Goal: Task Accomplishment & Management: Manage account settings

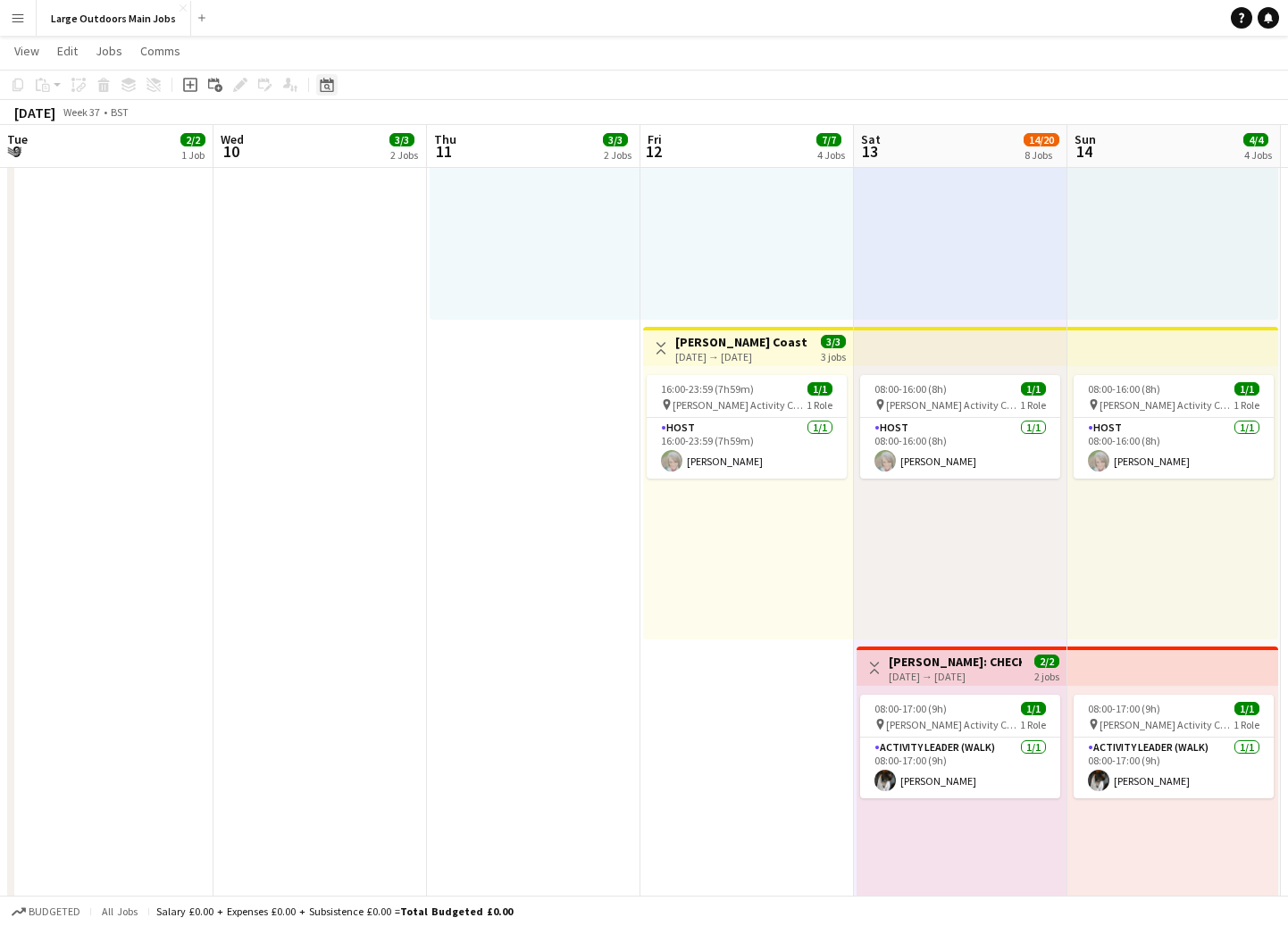
scroll to position [0, 497]
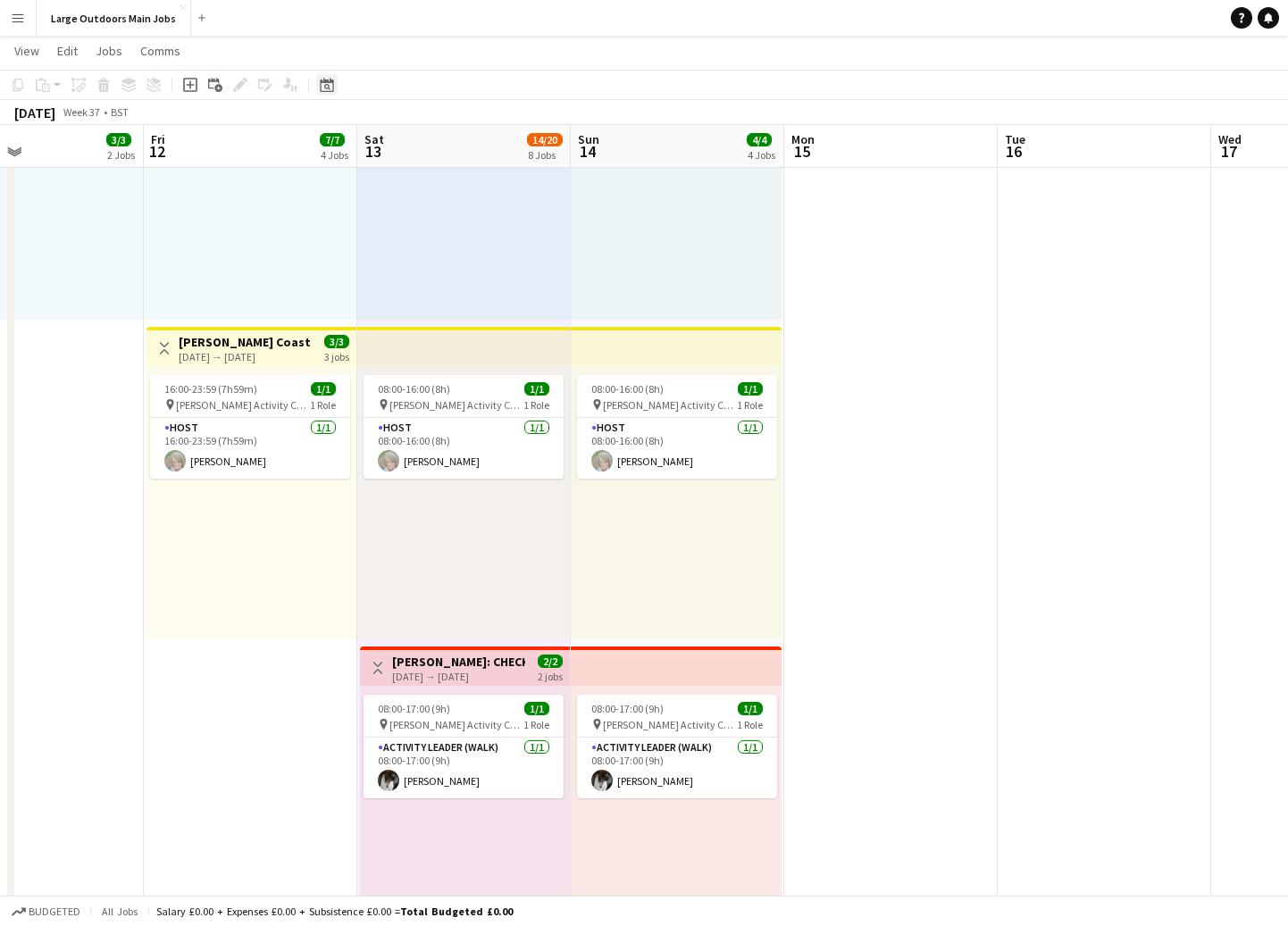
click at [328, 89] on icon "Date picker" at bounding box center [326, 84] width 14 height 14
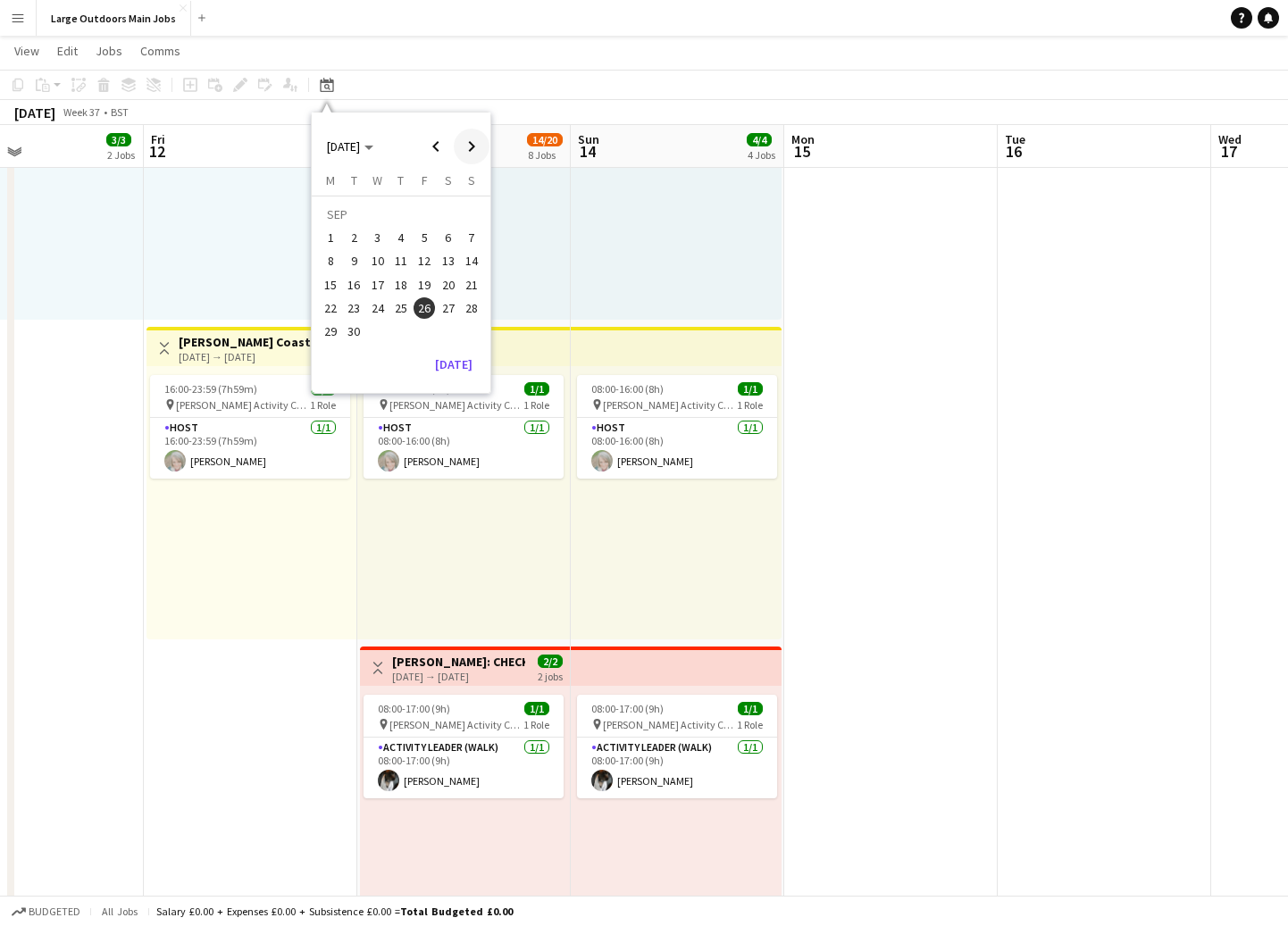
click at [473, 145] on span "Next month" at bounding box center [471, 146] width 35 height 35
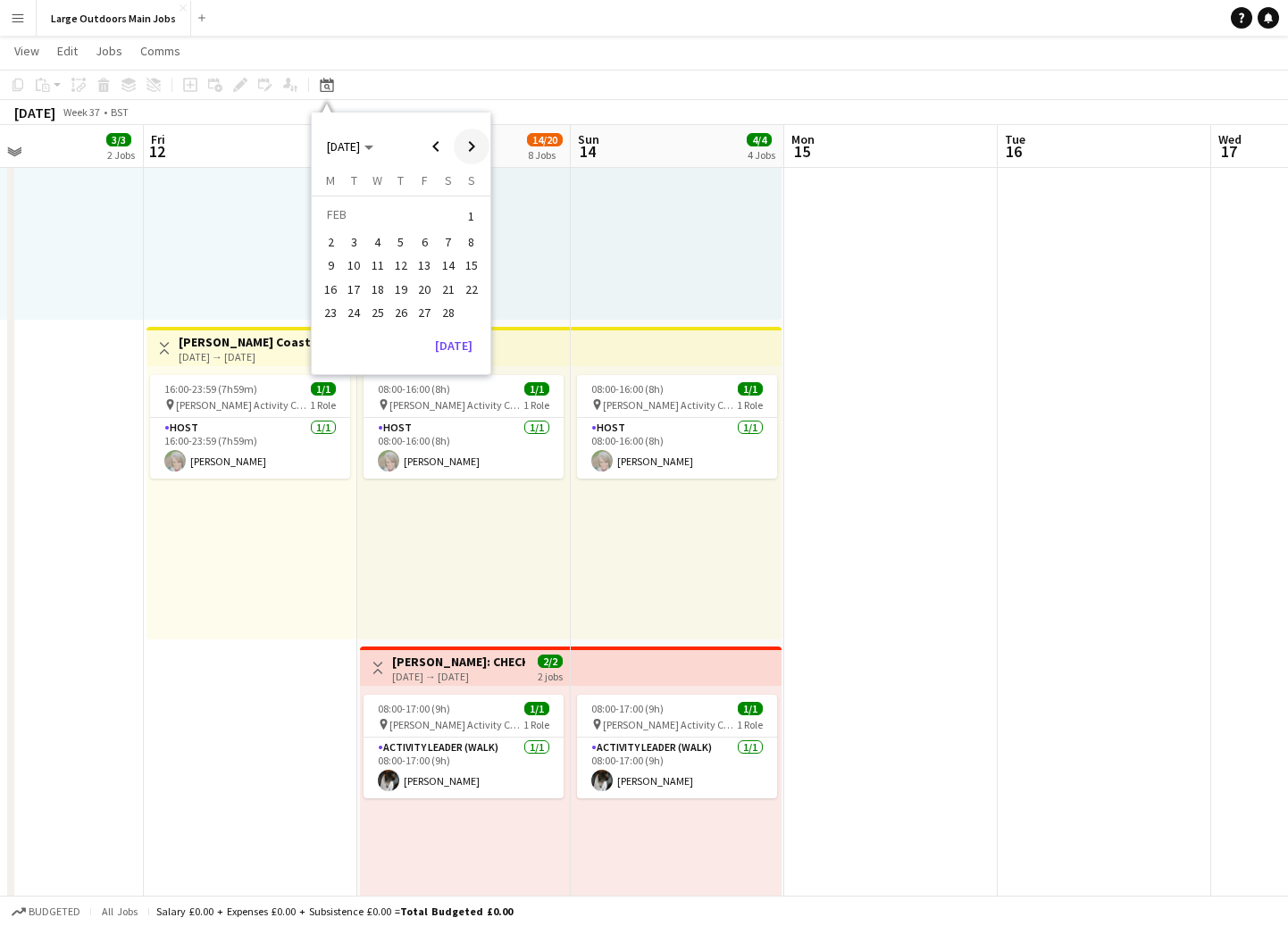
click at [473, 145] on span "Next month" at bounding box center [471, 146] width 35 height 35
click at [429, 310] on span "27" at bounding box center [424, 313] width 21 height 21
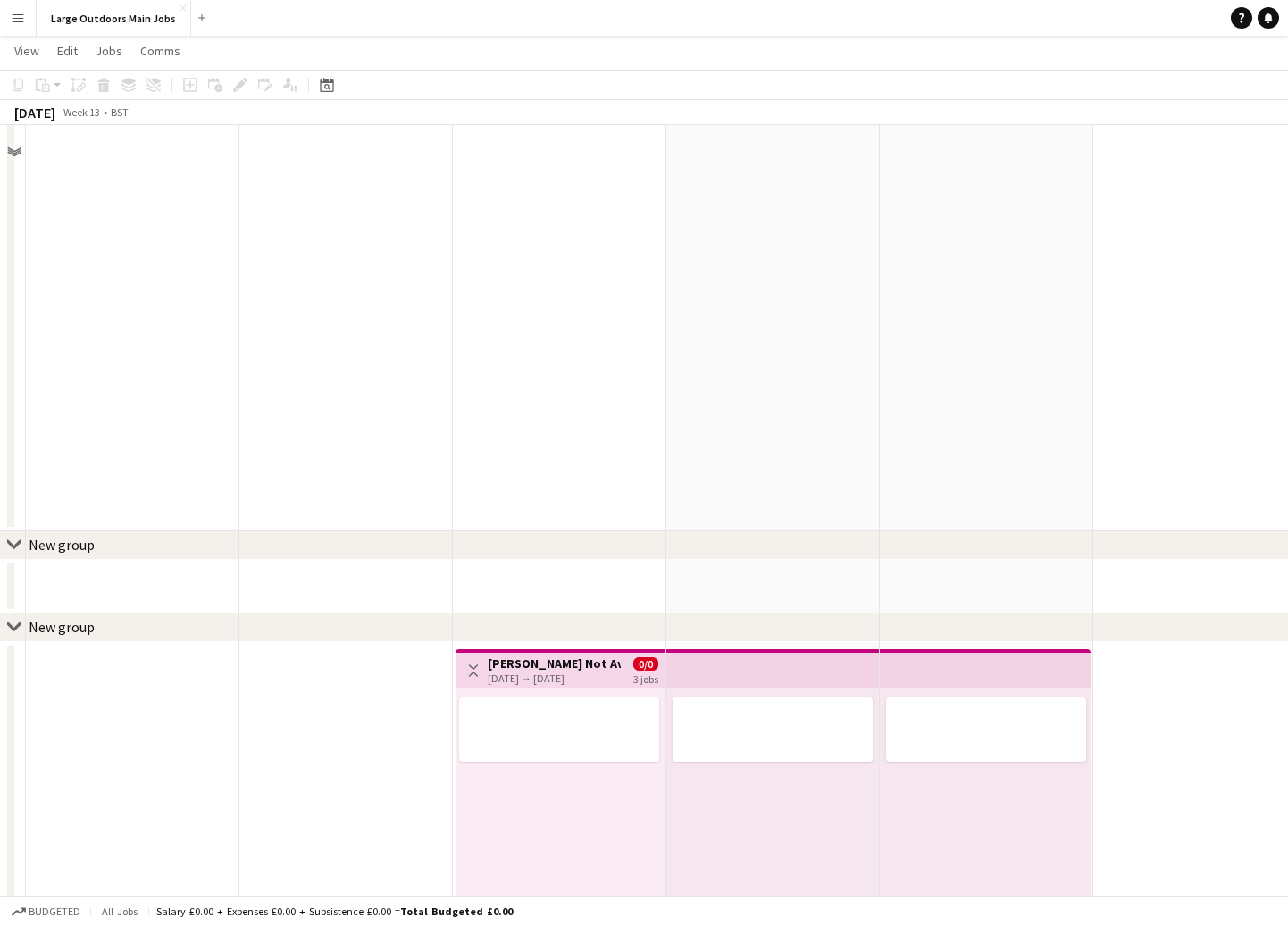
scroll to position [1806, 0]
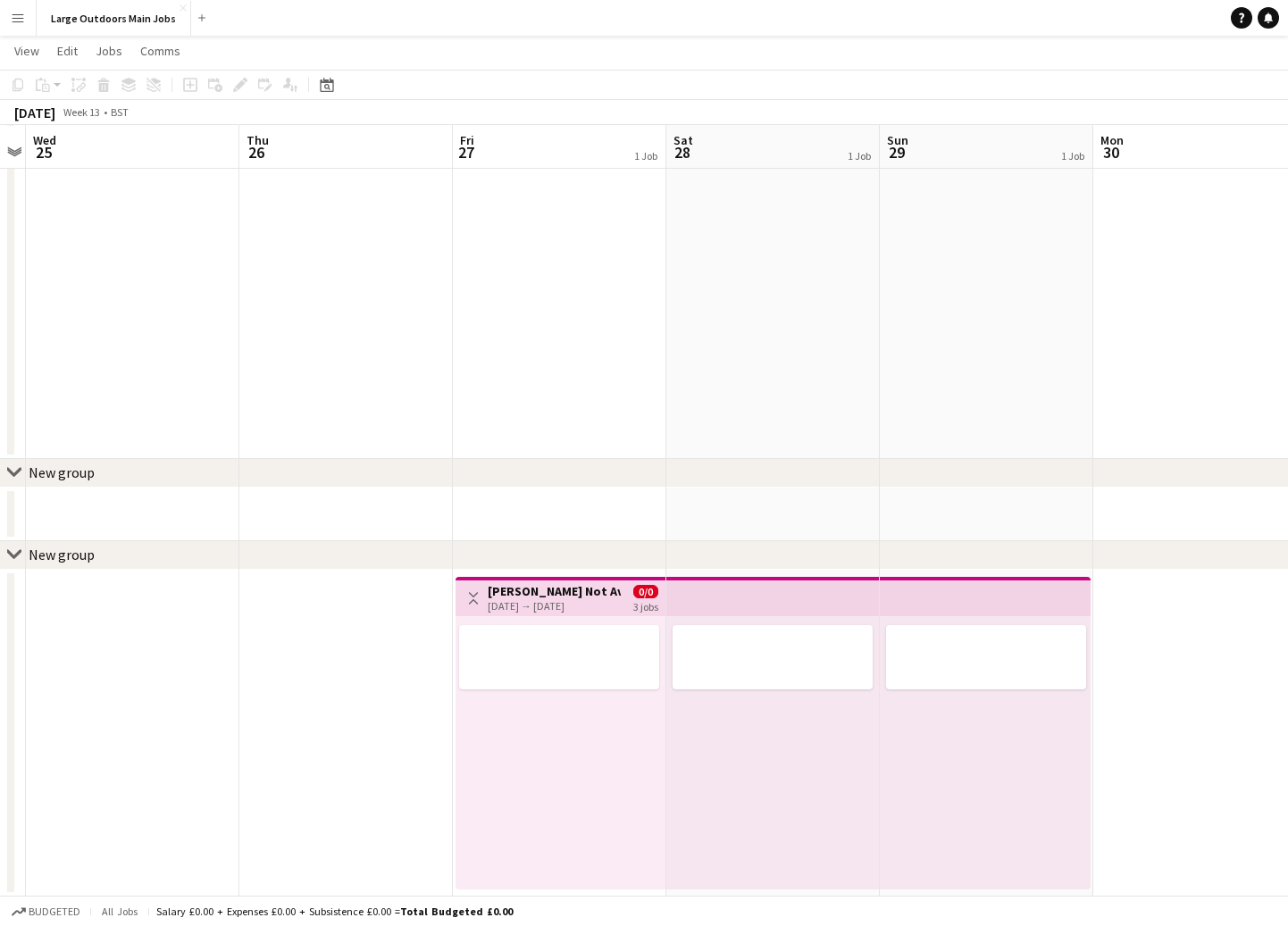
click at [596, 593] on h3 "[PERSON_NAME] Not Available (Photographing wedding)" at bounding box center [554, 590] width 133 height 16
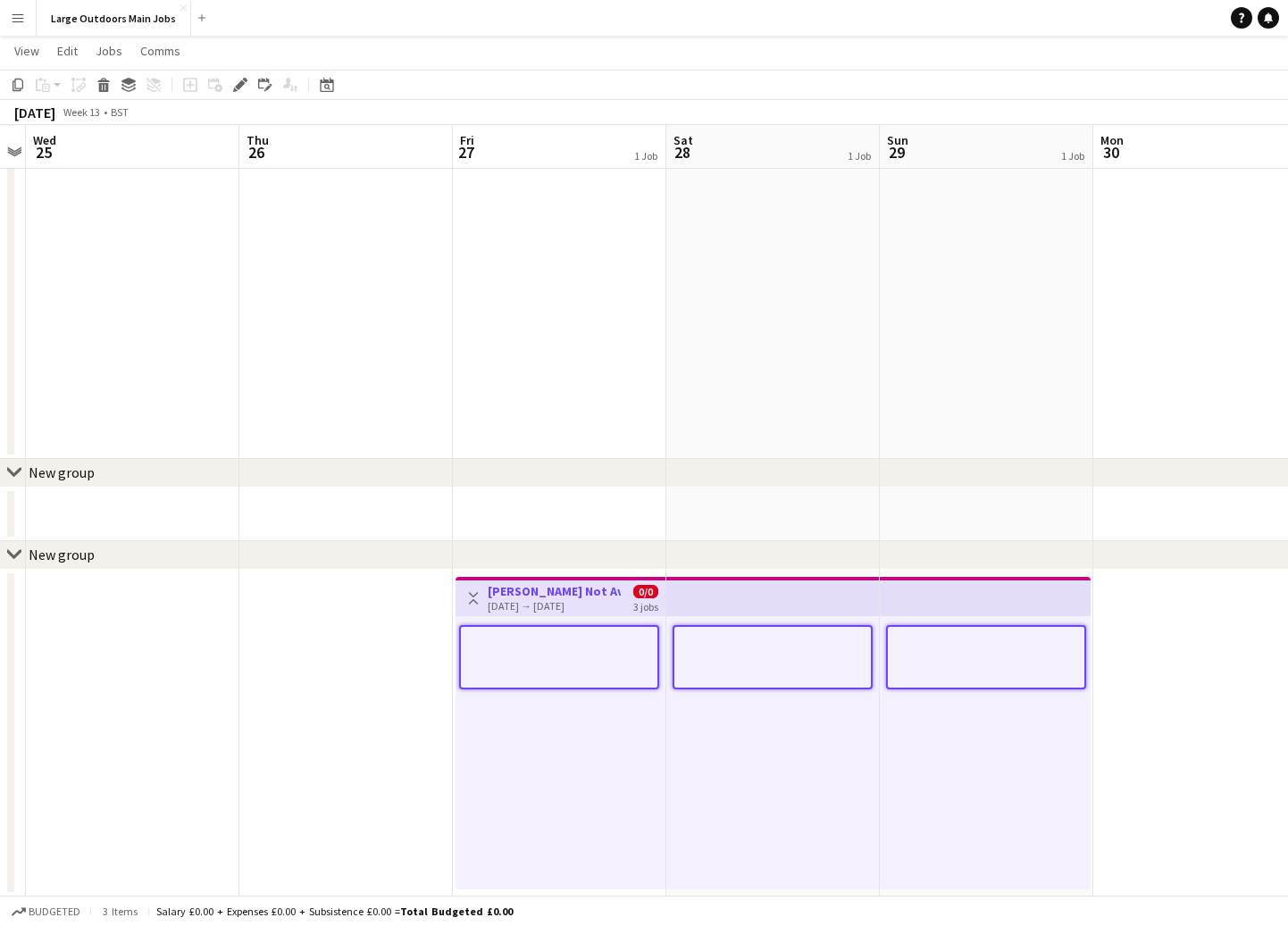
click at [596, 593] on h3 "[PERSON_NAME] Not Available (Photographing wedding)" at bounding box center [554, 590] width 133 height 16
click at [565, 588] on h3 "[PERSON_NAME] Not Available (Photographing wedding)" at bounding box center [554, 590] width 133 height 16
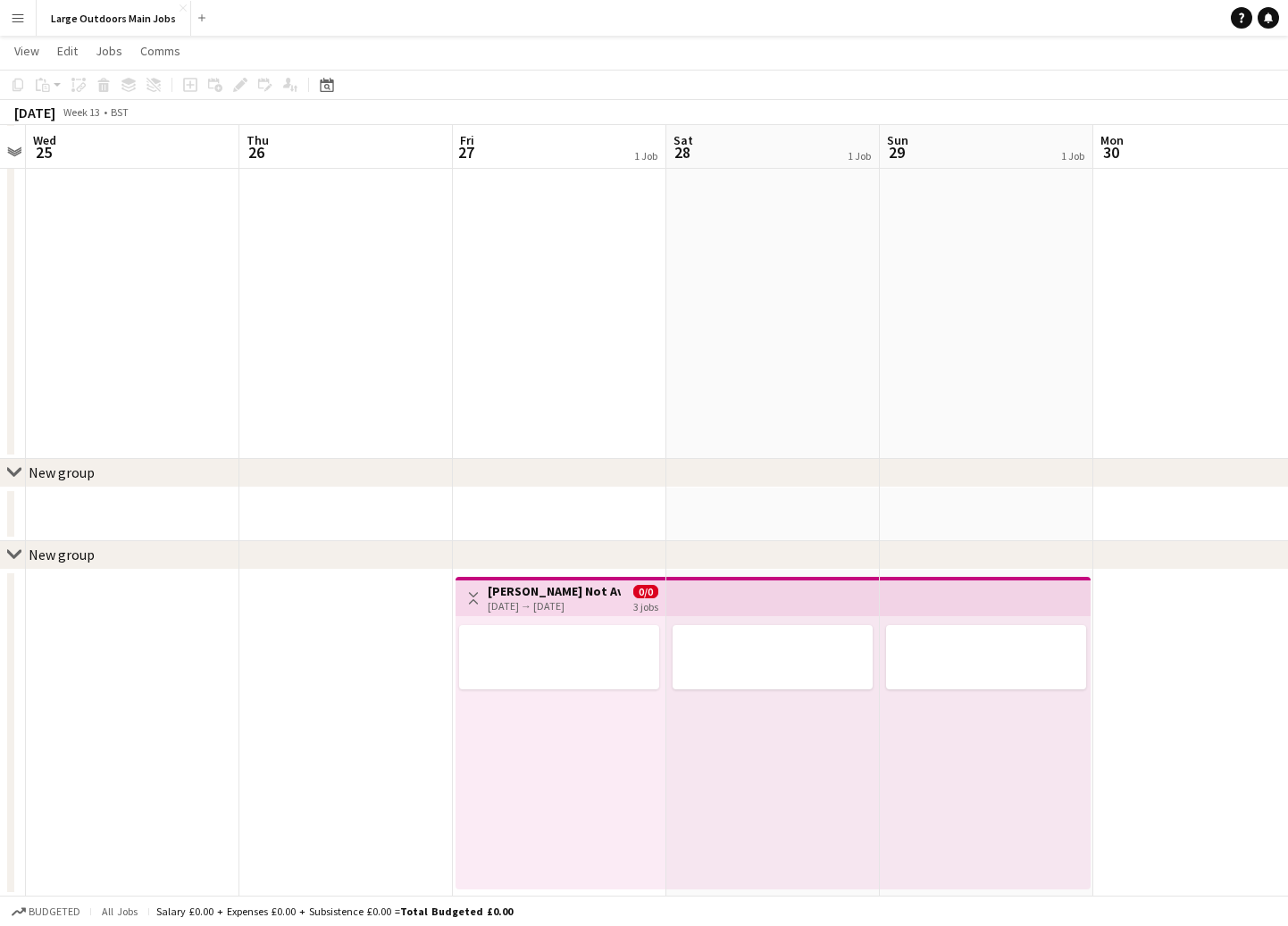
click at [538, 600] on div "[DATE] → [DATE]" at bounding box center [554, 606] width 133 height 13
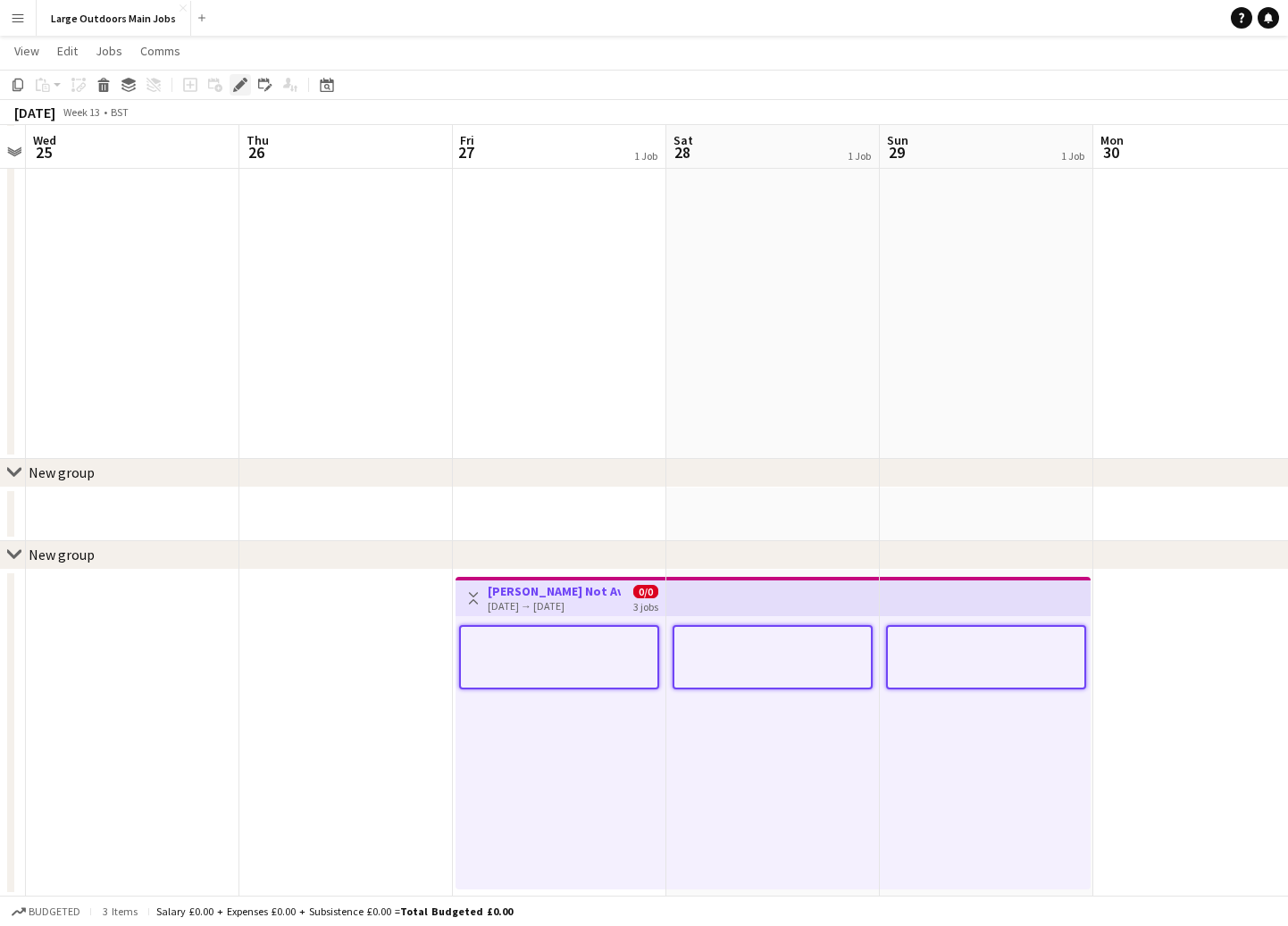
click at [236, 81] on icon "Edit" at bounding box center [240, 84] width 14 height 14
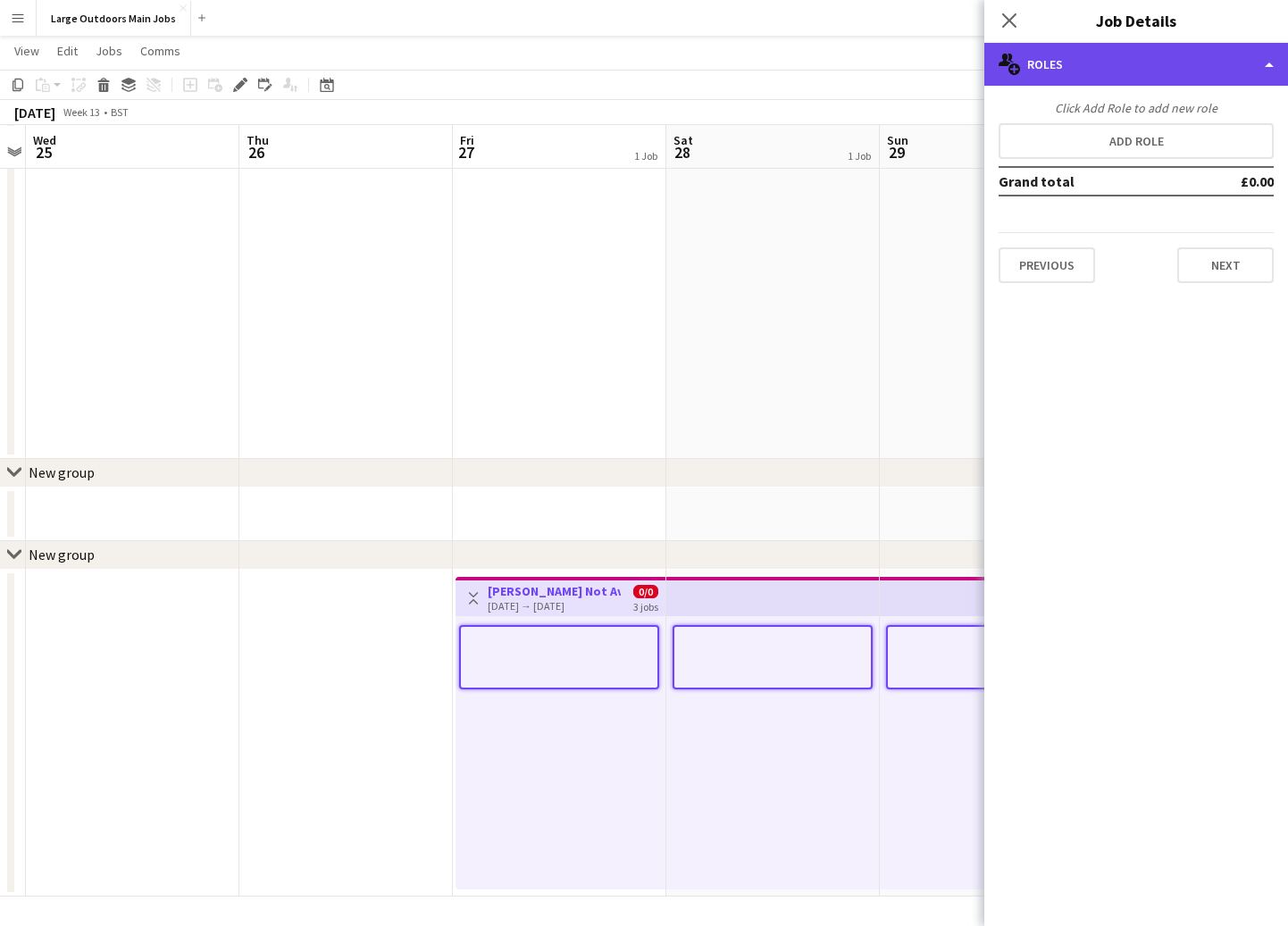
click at [1143, 58] on div "multiple-users-add Roles" at bounding box center [1136, 64] width 304 height 43
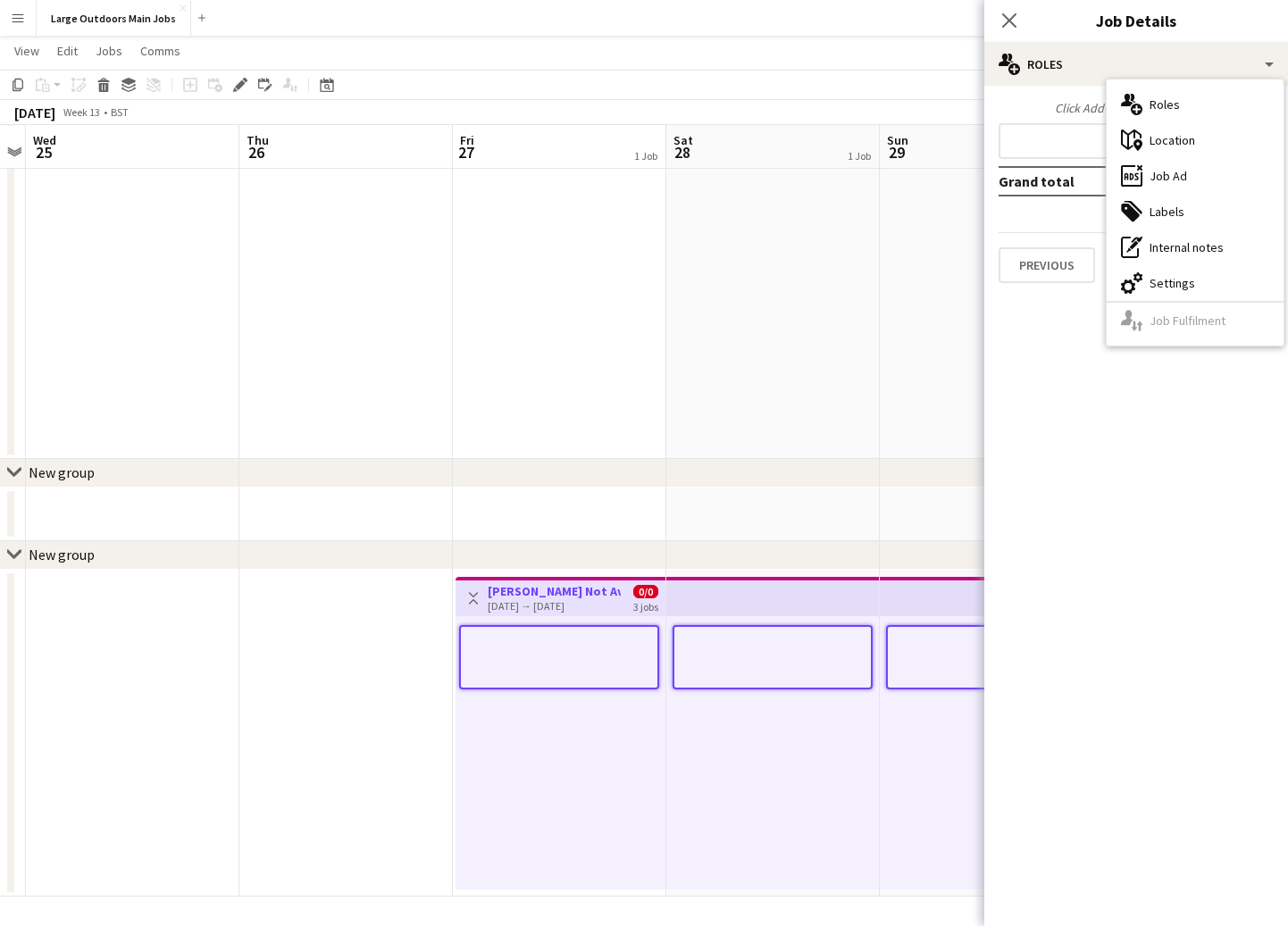
click at [1181, 287] on div "cog-double-3 Settings" at bounding box center [1195, 283] width 176 height 35
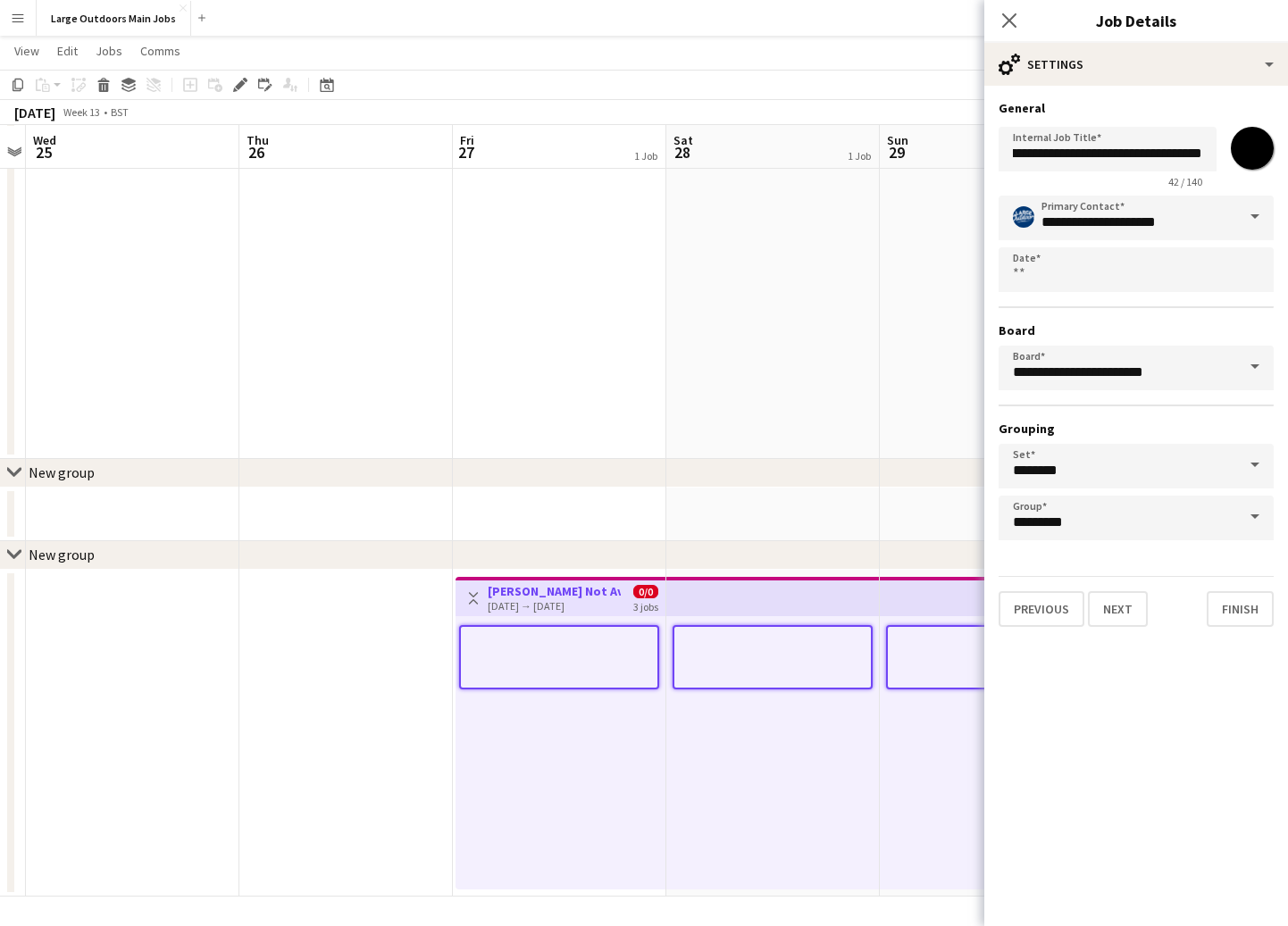
scroll to position [0, 0]
click at [1013, 23] on icon at bounding box center [1009, 20] width 17 height 17
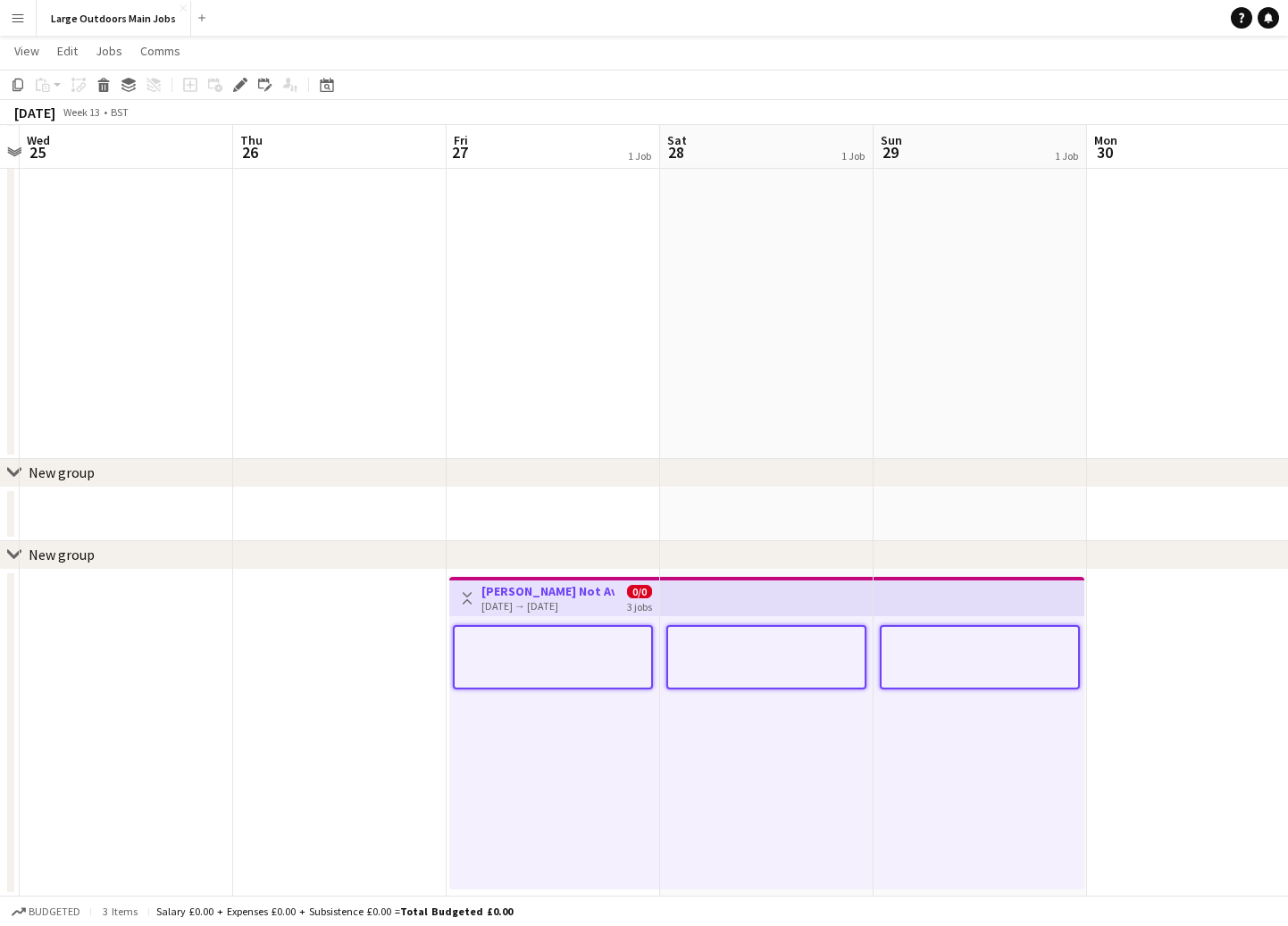
drag, startPoint x: 536, startPoint y: 602, endPoint x: 528, endPoint y: 241, distance: 361.1
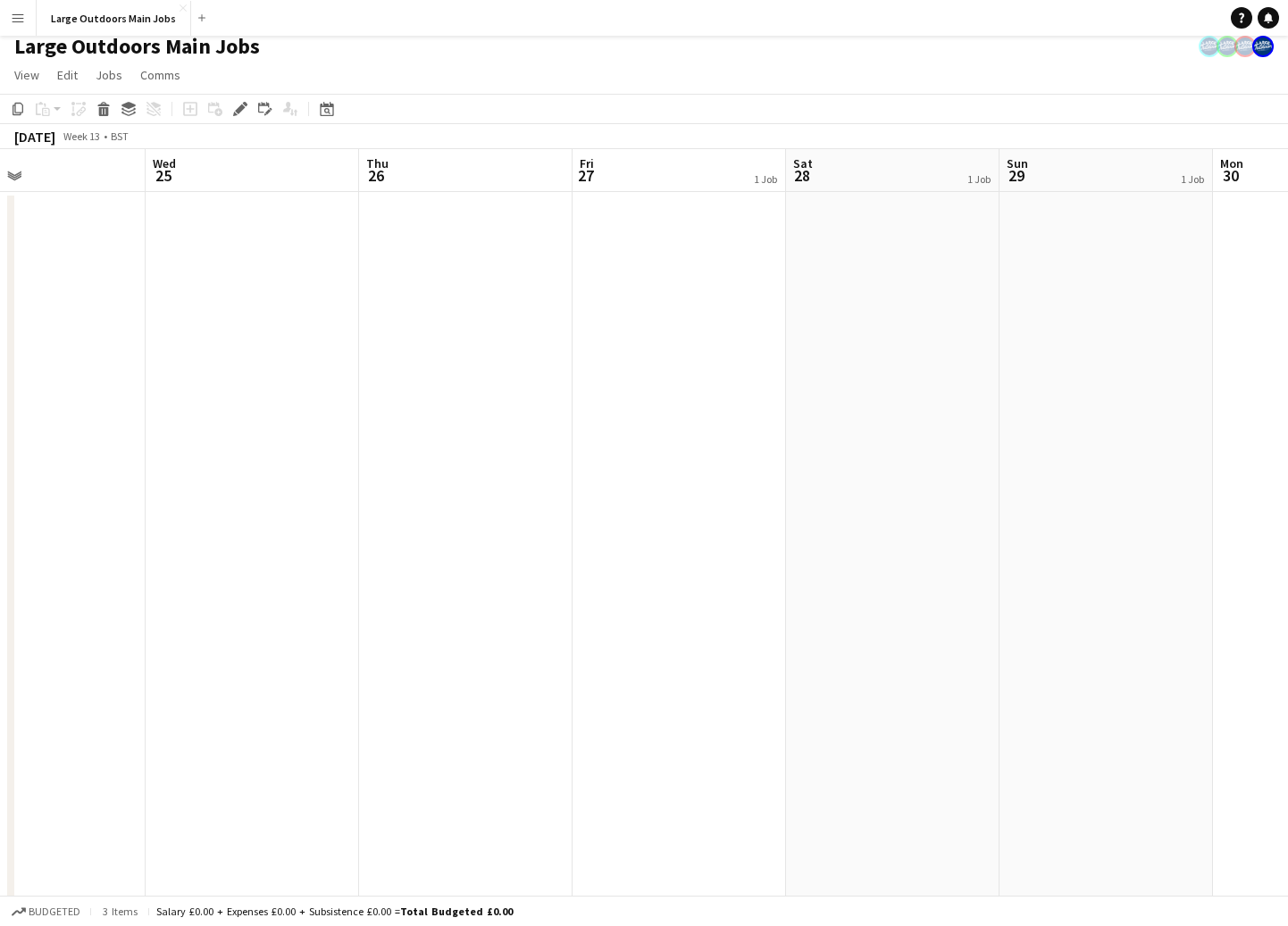
scroll to position [0, 491]
click at [13, 176] on app-icon "Expand/collapse" at bounding box center [13, 174] width 14 height 17
click at [13, 176] on app-icon "Expand/collapse" at bounding box center [13, 175] width 17 height 14
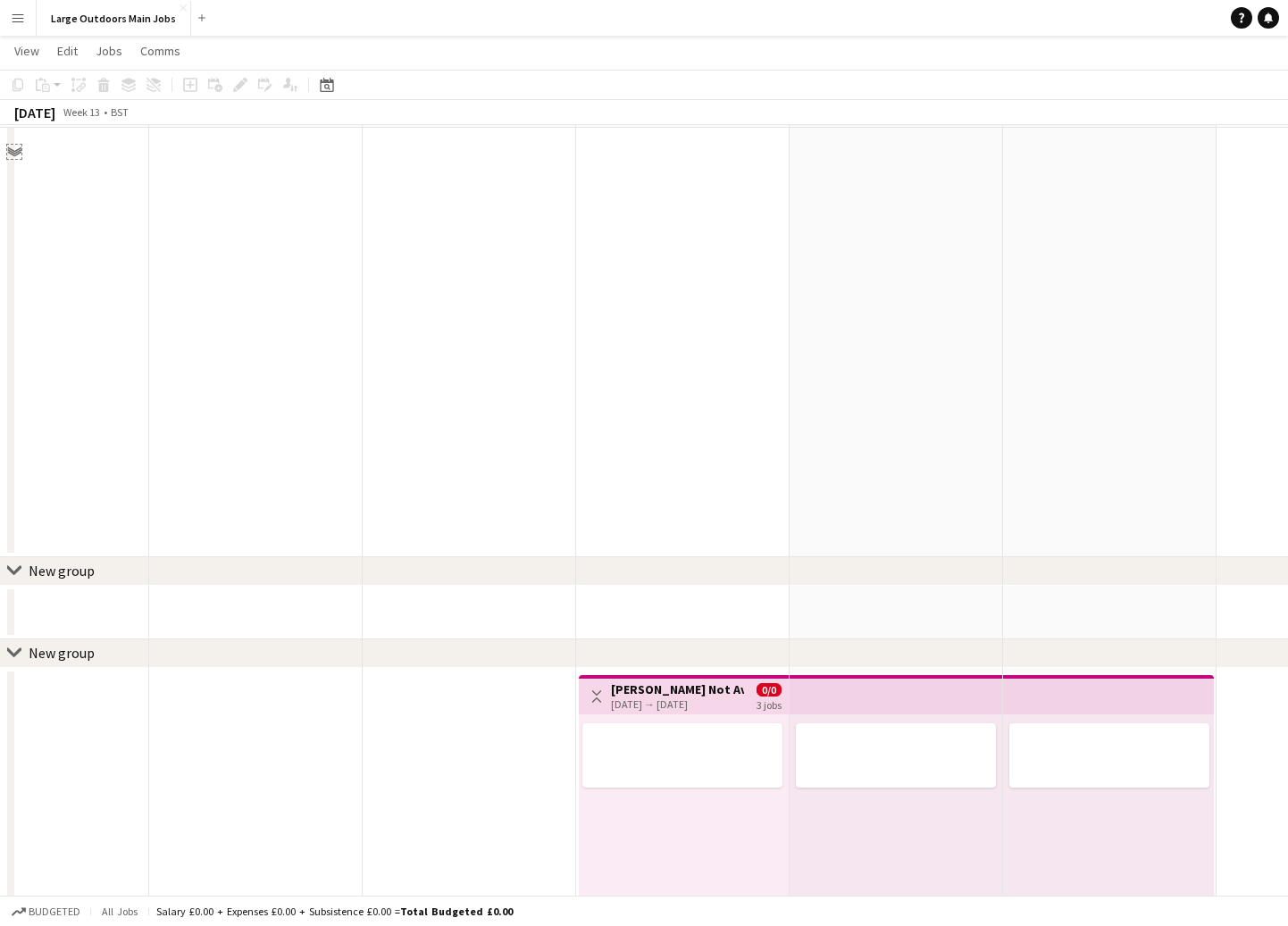
scroll to position [1806, 0]
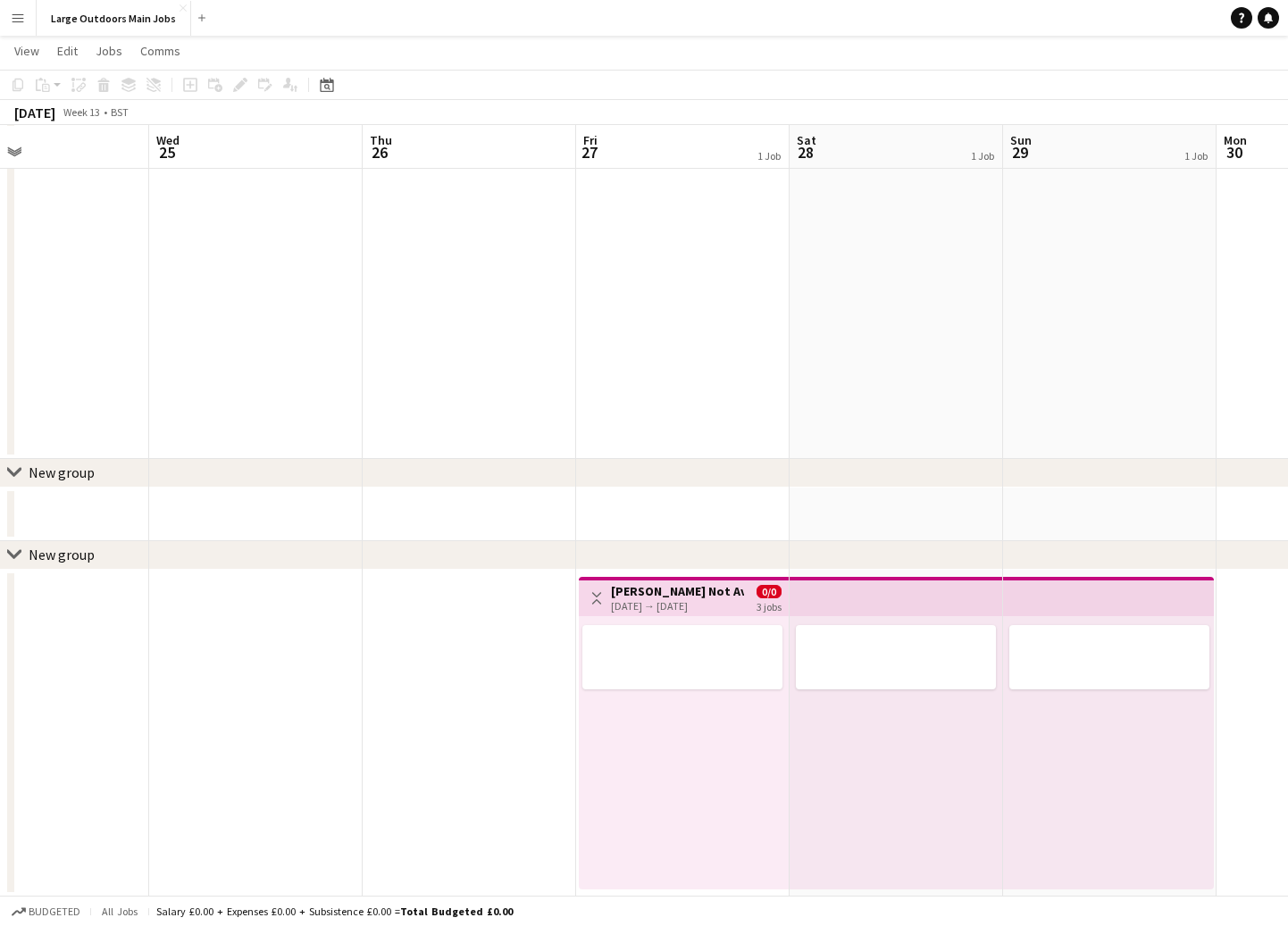
click at [630, 599] on div "[DATE] → [DATE]" at bounding box center [677, 606] width 133 height 13
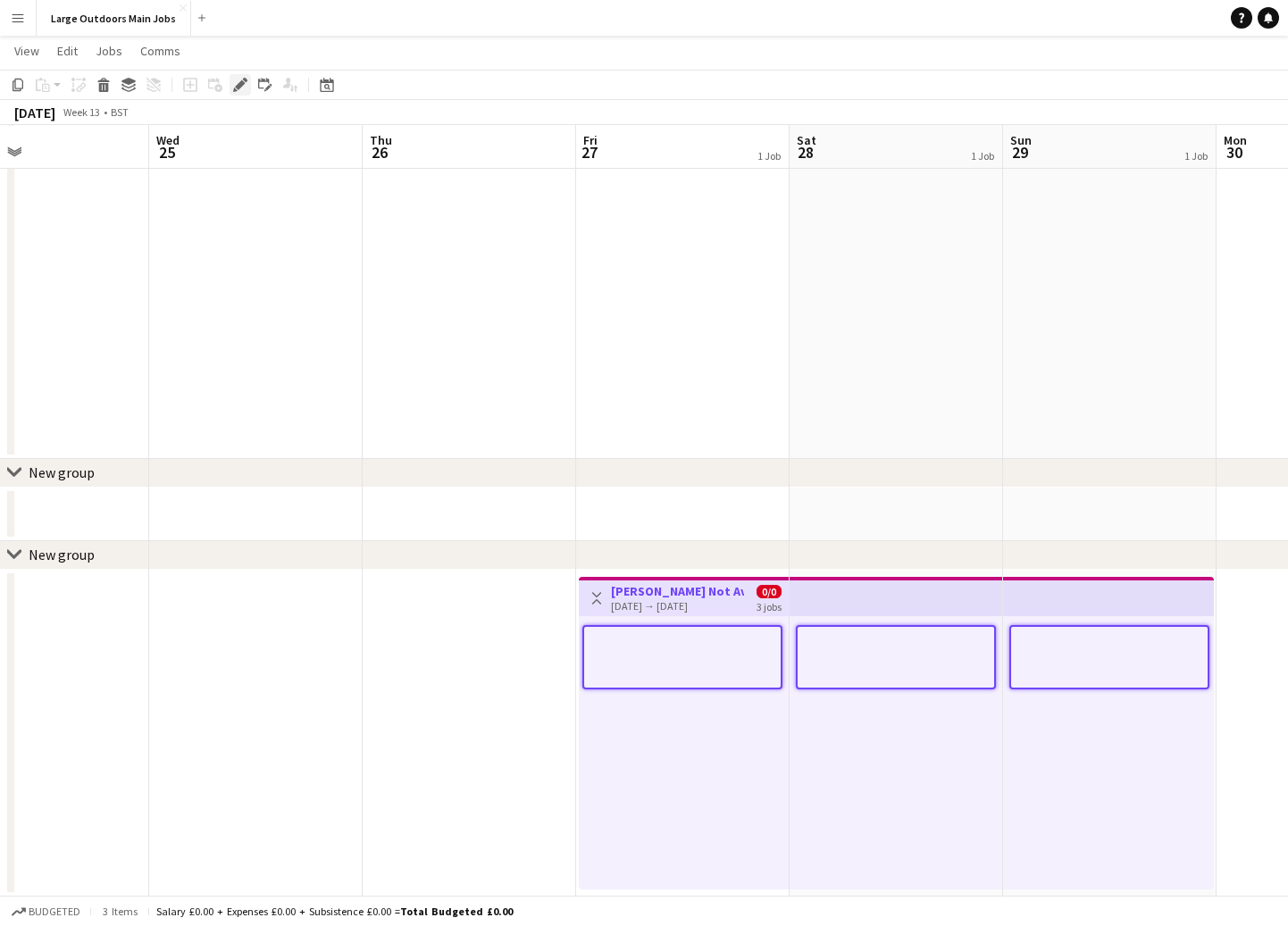
click at [239, 86] on icon at bounding box center [240, 85] width 10 height 10
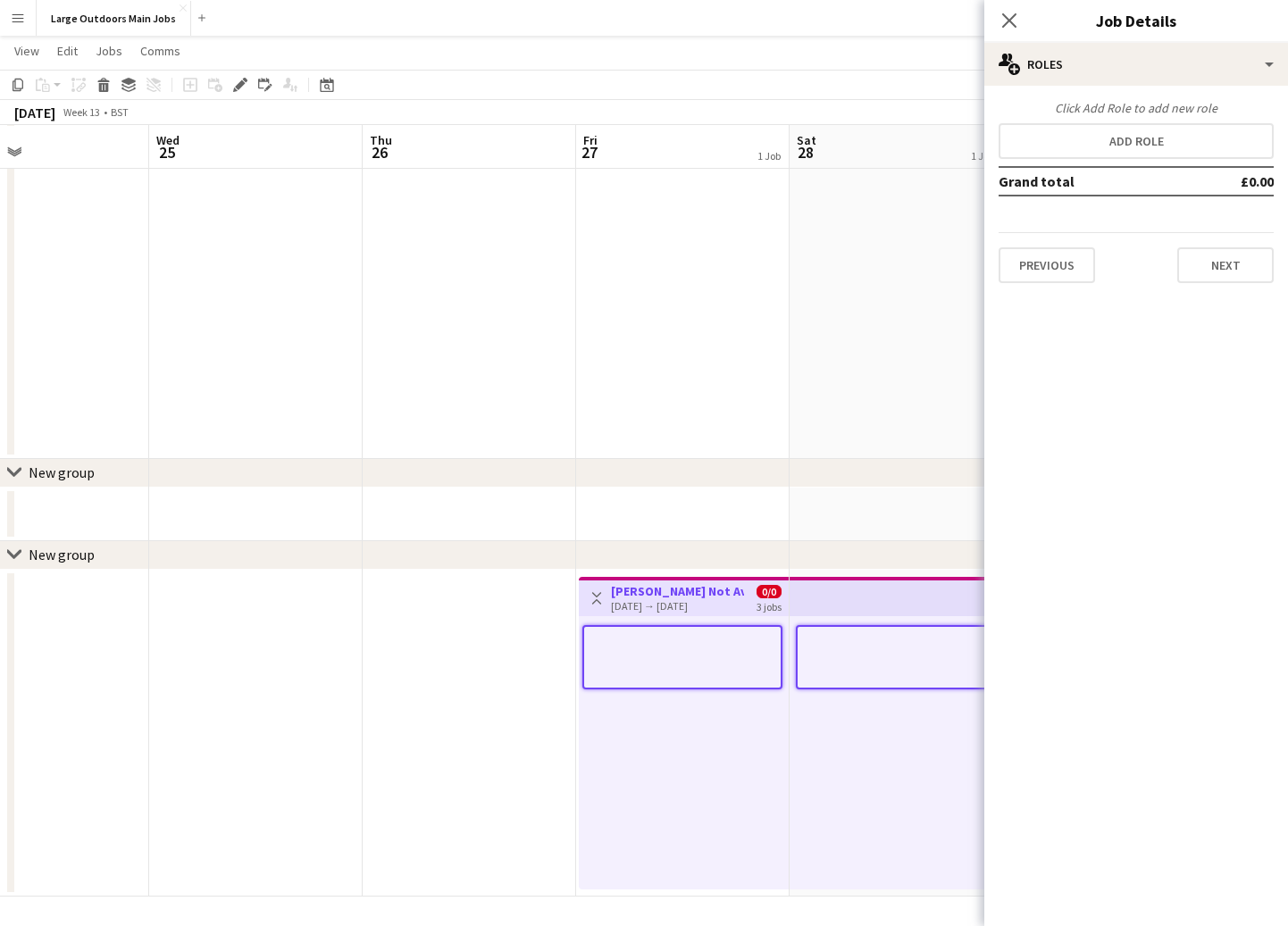
click at [1167, 41] on div "Close pop-in Job Details" at bounding box center [1136, 21] width 304 height 43
click at [1167, 57] on div "multiple-users-add Roles" at bounding box center [1136, 64] width 304 height 43
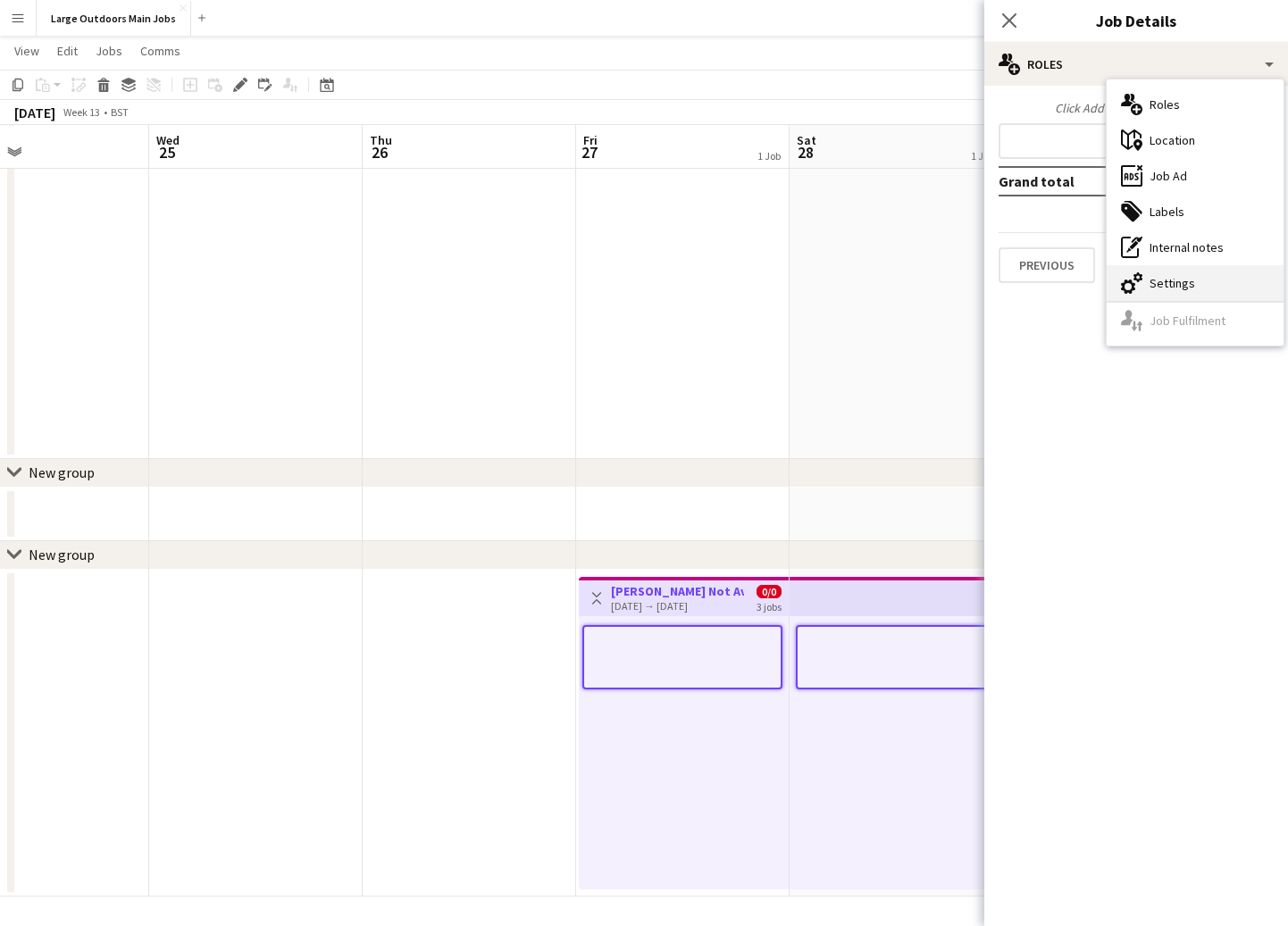
click at [1170, 289] on div "cog-double-3 Settings" at bounding box center [1195, 283] width 176 height 35
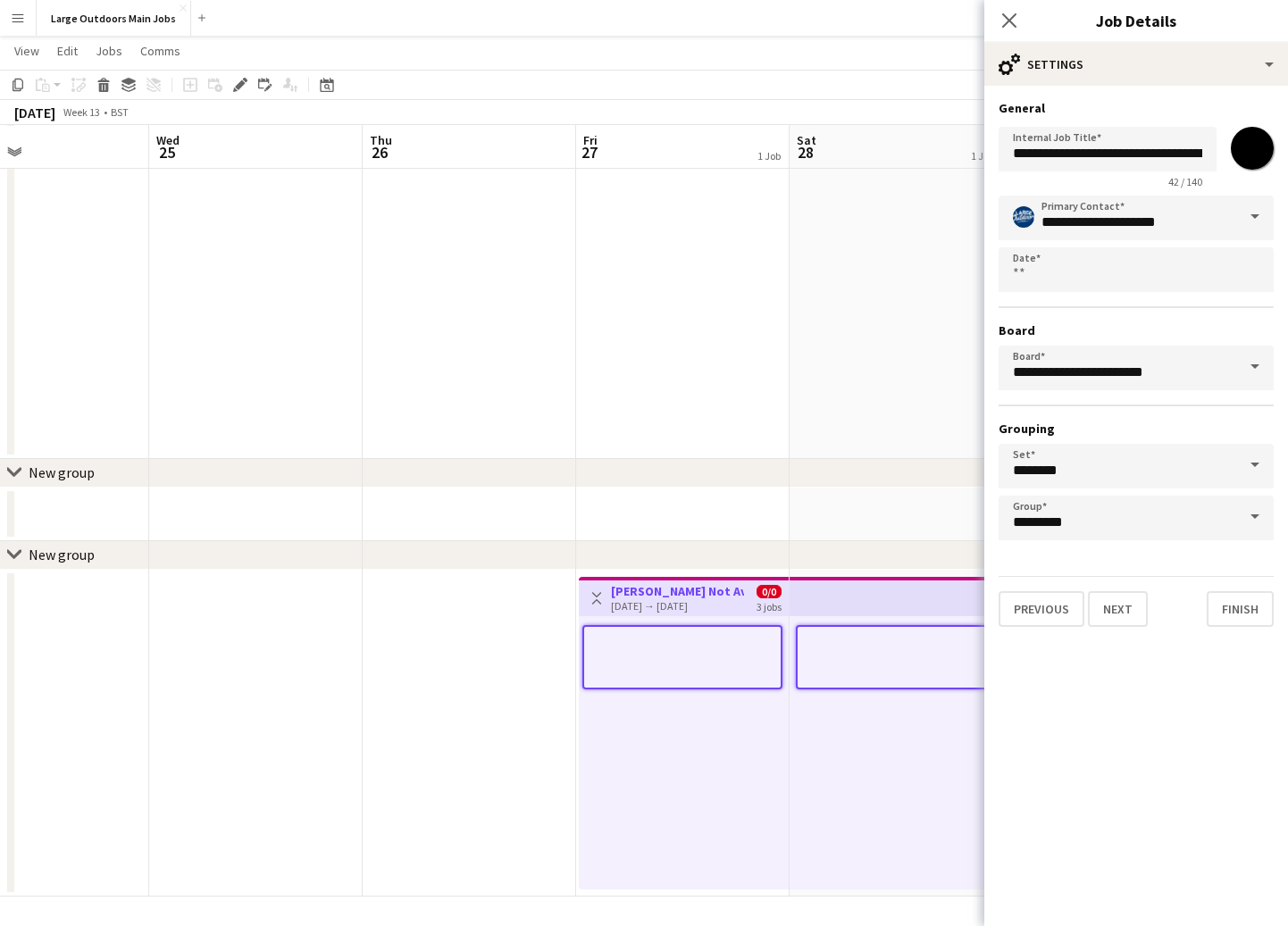
click at [1248, 517] on span at bounding box center [1254, 517] width 37 height 43
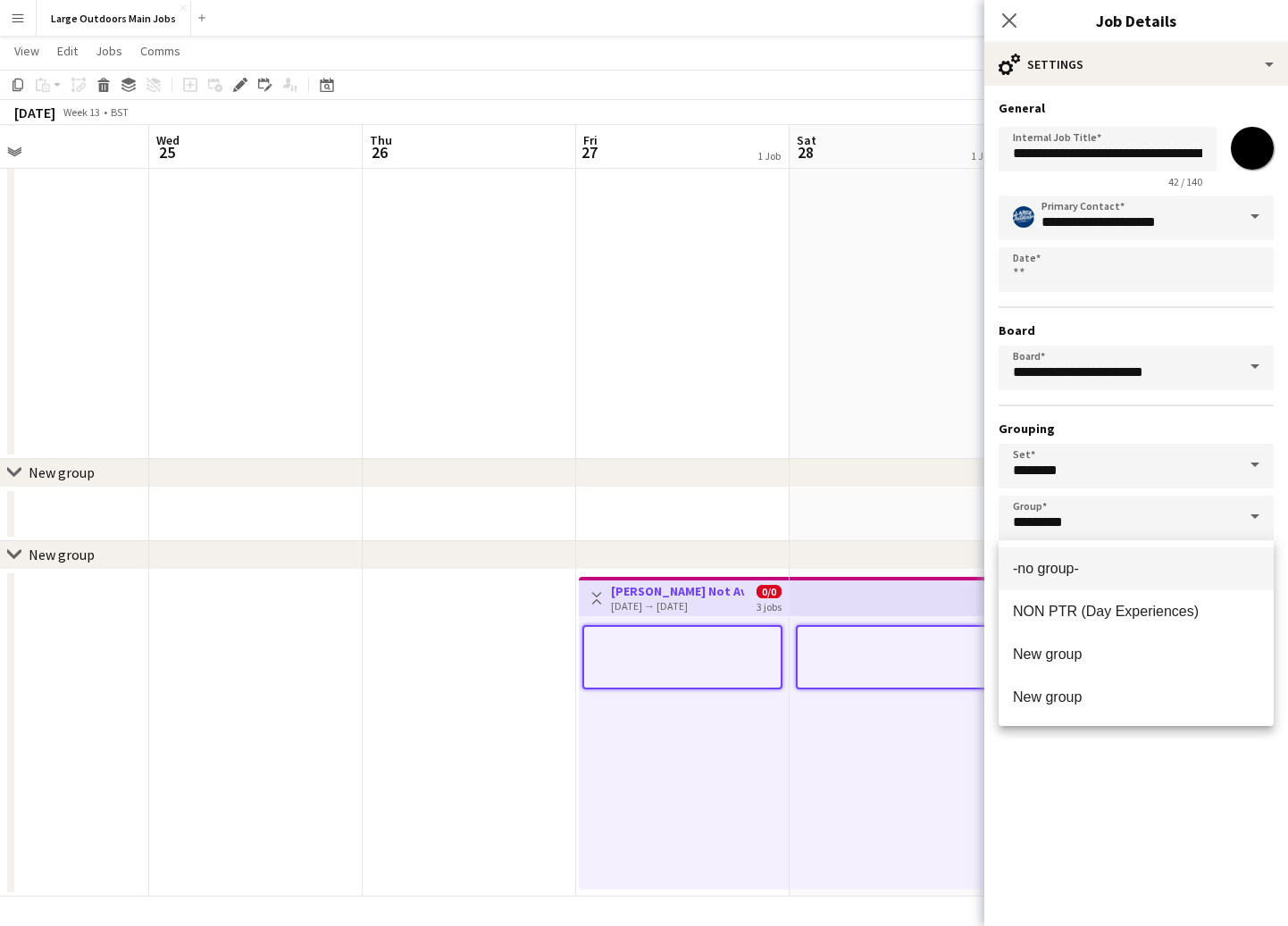
click at [1057, 570] on span "-no group-" at bounding box center [1045, 568] width 66 height 15
type input "**********"
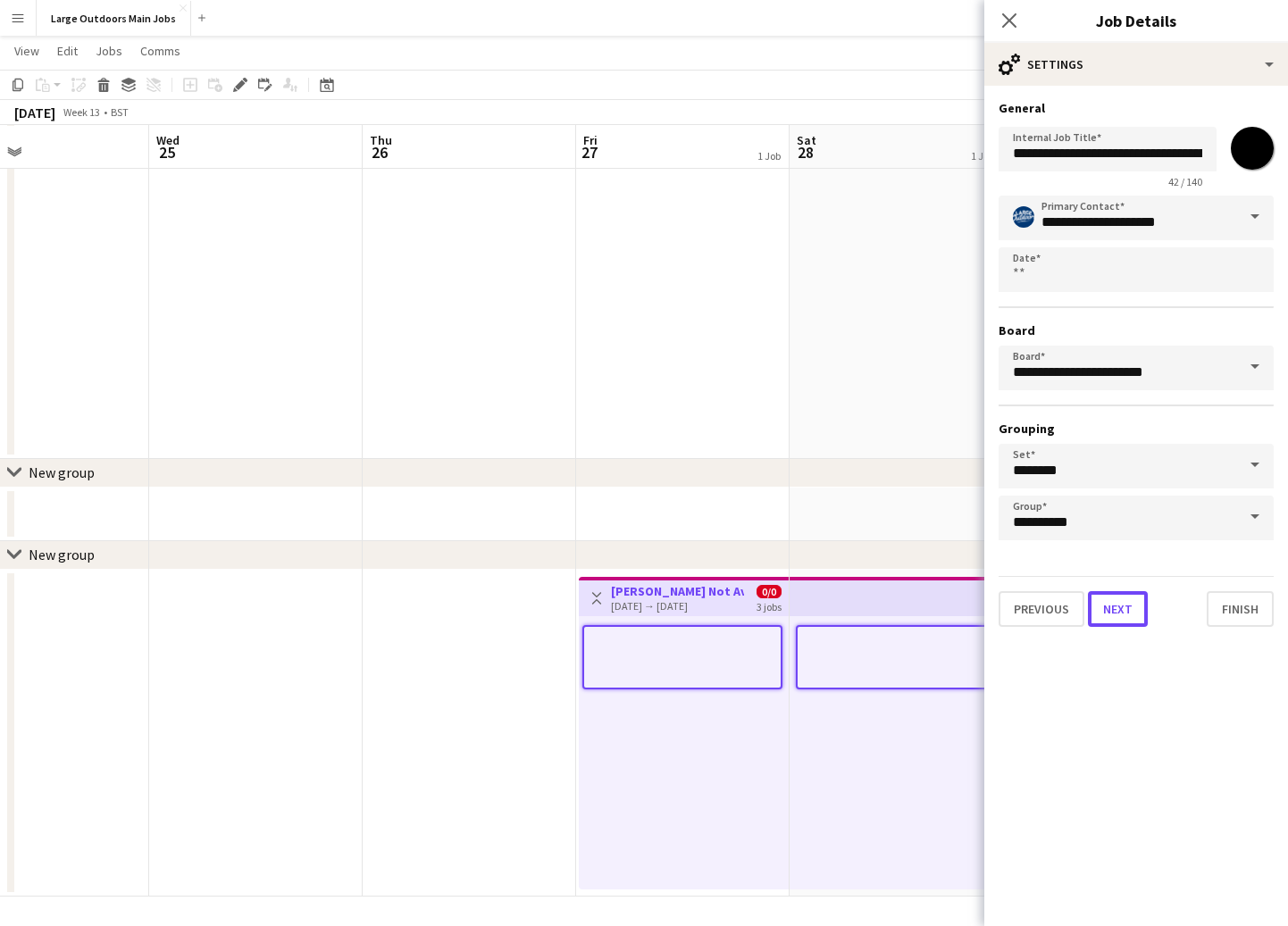
click at [1118, 601] on button "Next" at bounding box center [1118, 609] width 59 height 35
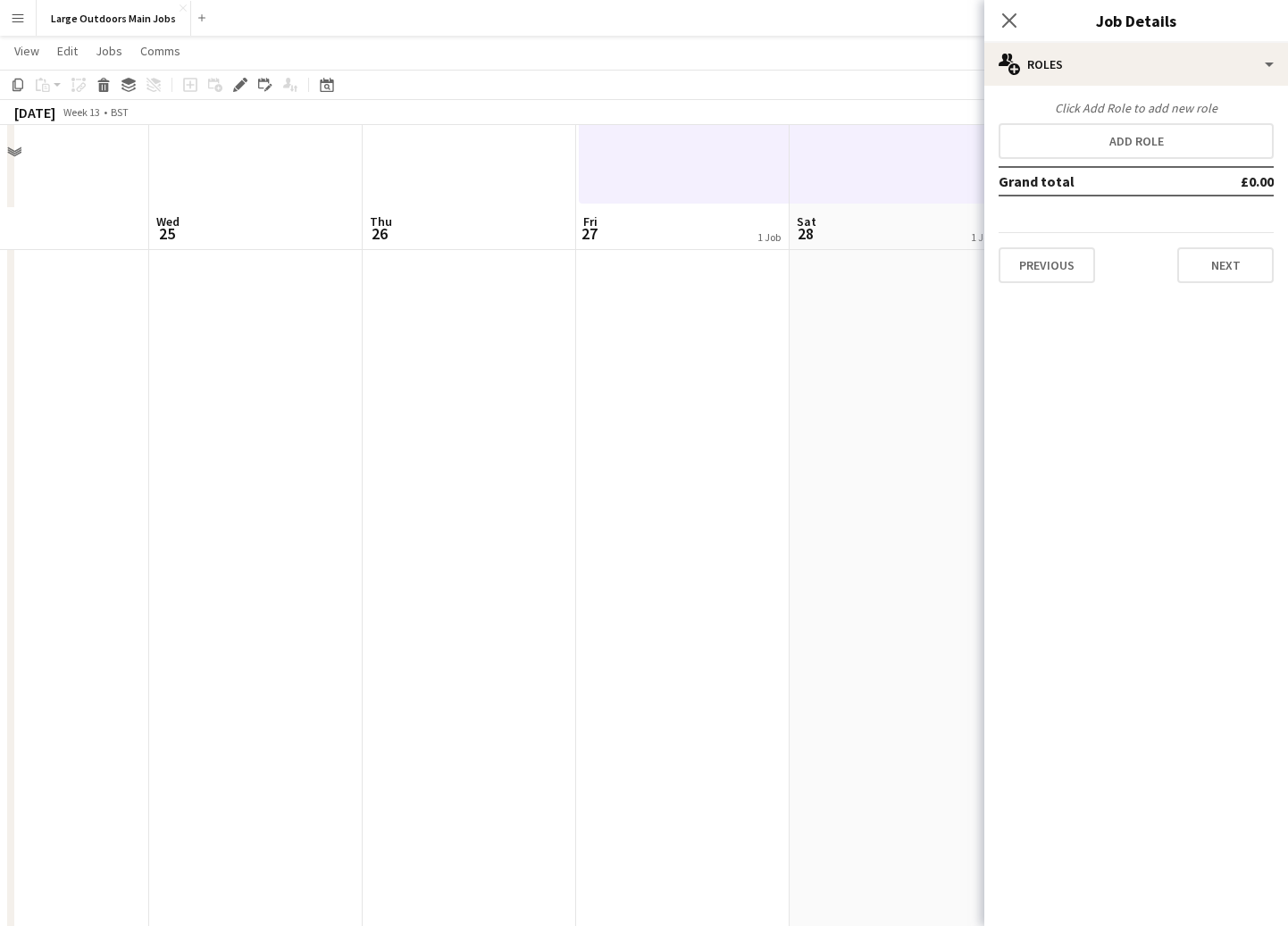
scroll to position [0, 0]
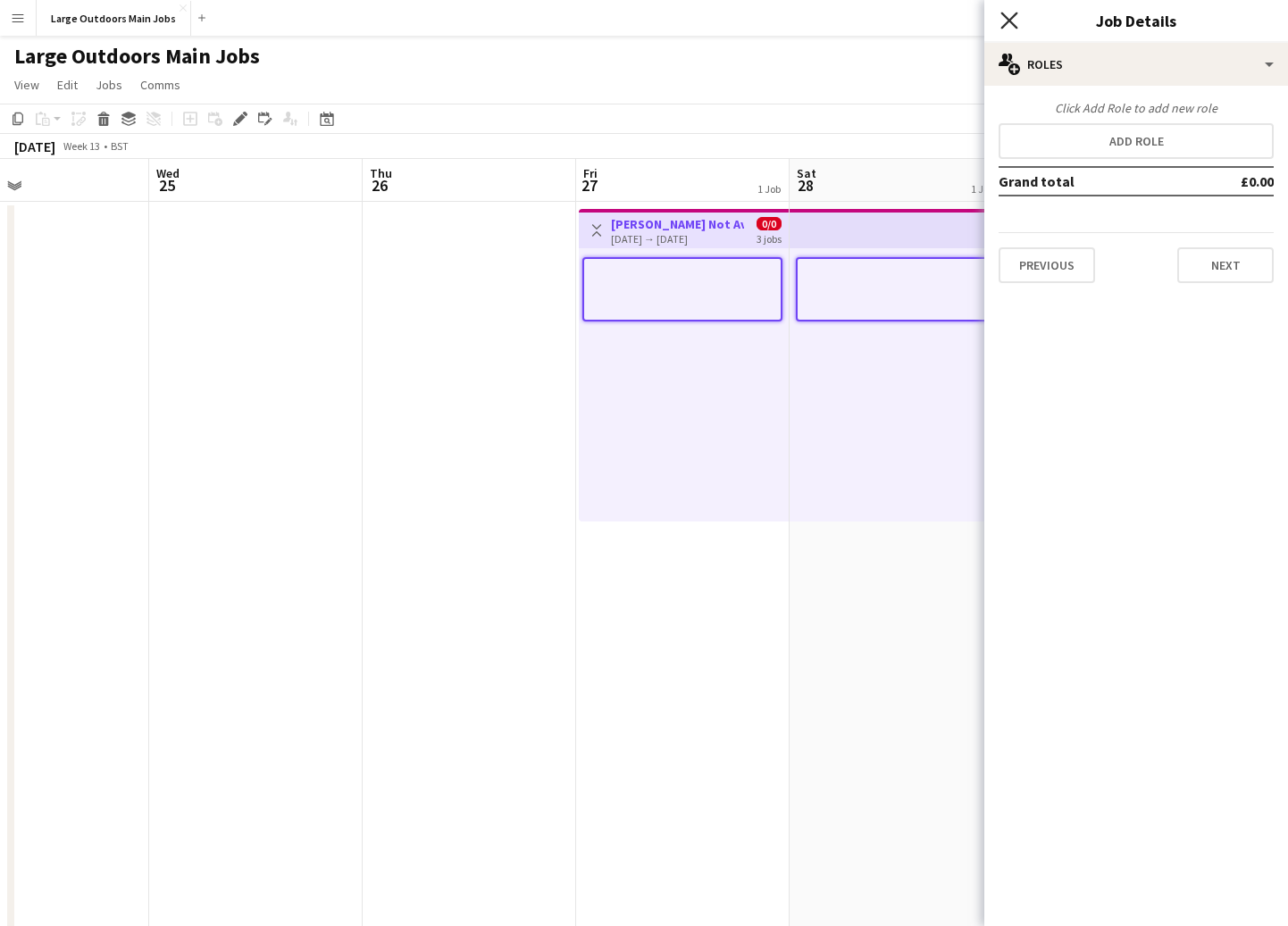
click at [1010, 22] on icon "Close pop-in" at bounding box center [1009, 20] width 17 height 17
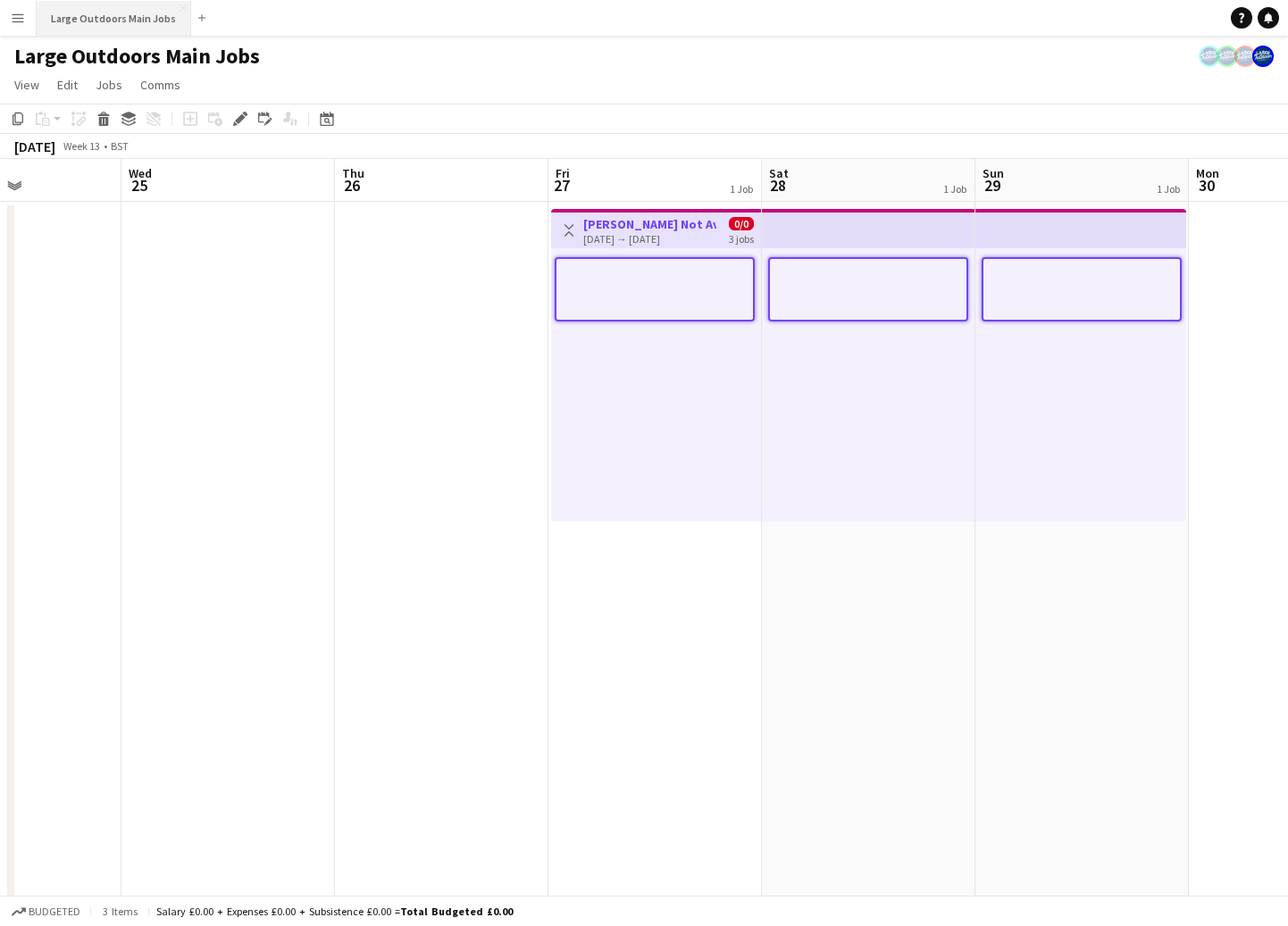
scroll to position [0, 524]
